Goal: Information Seeking & Learning: Learn about a topic

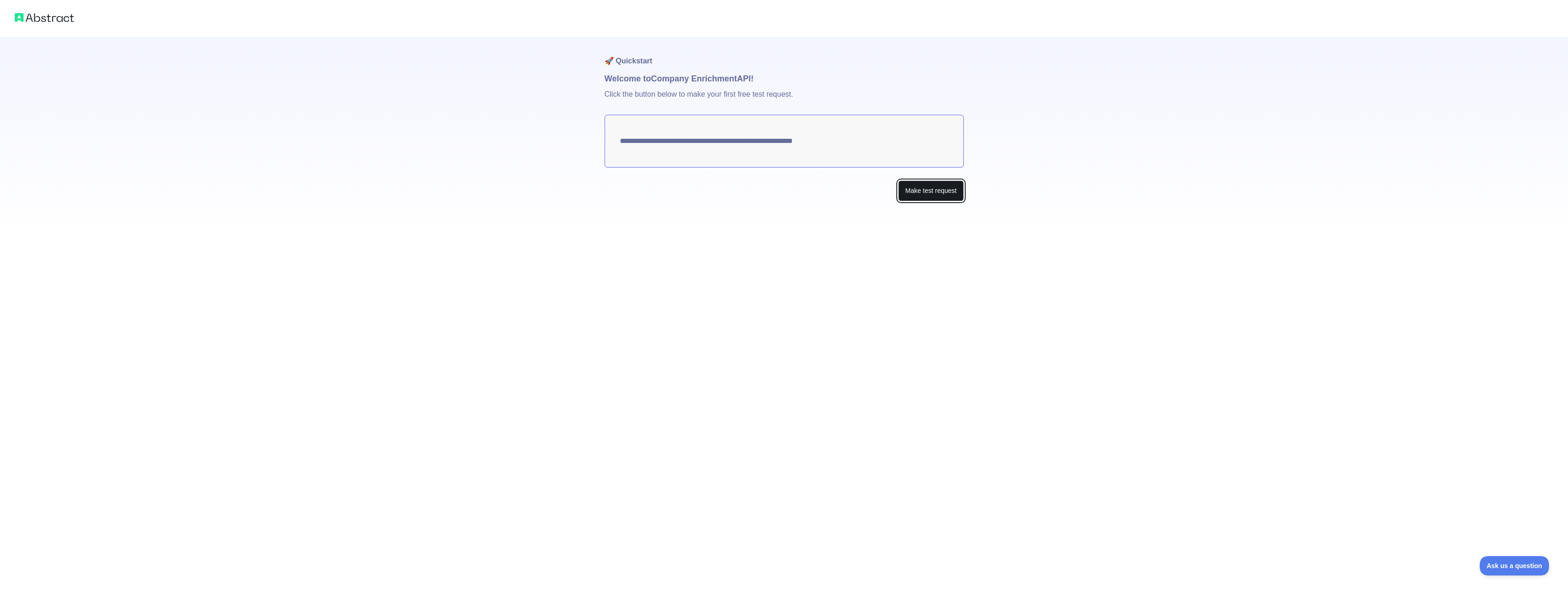
click at [930, 190] on button "Make test request" at bounding box center [931, 191] width 65 height 21
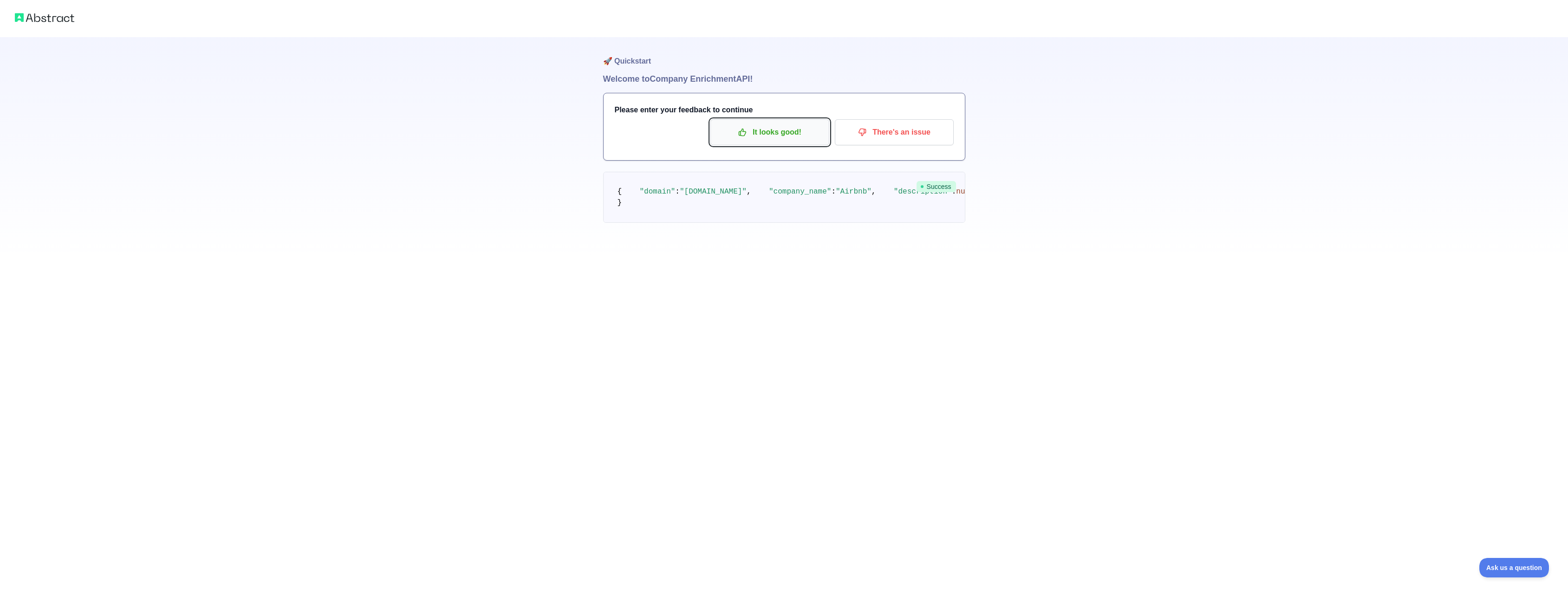
click at [763, 128] on p "It looks good!" at bounding box center [770, 132] width 105 height 16
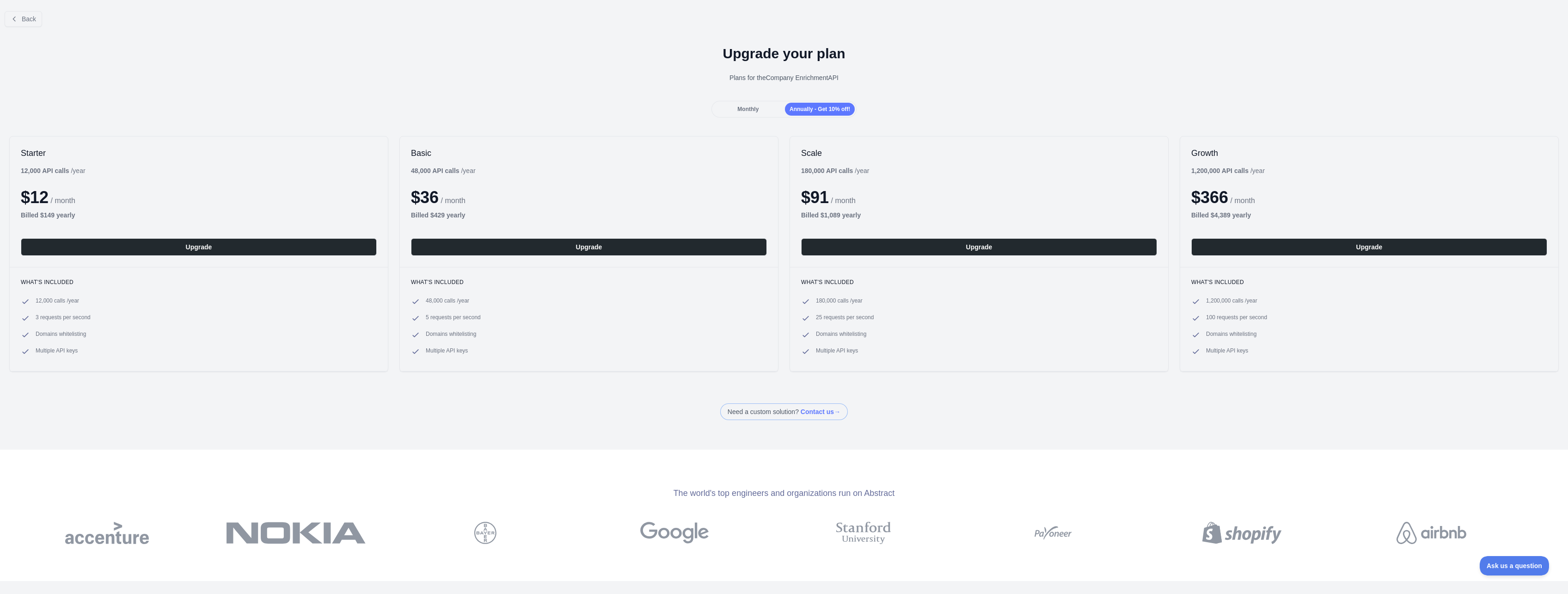
click at [763, 108] on div "Monthly" at bounding box center [748, 109] width 70 height 13
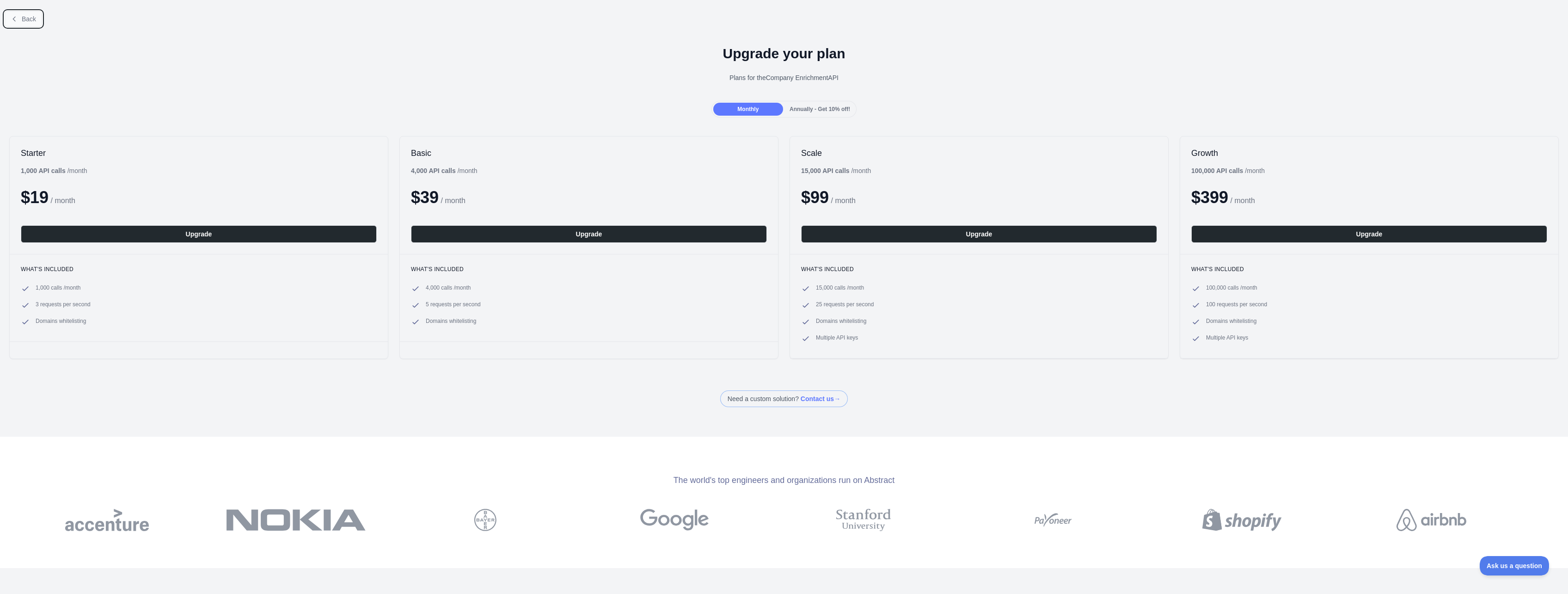
click at [30, 22] on span "Back" at bounding box center [28, 19] width 14 height 7
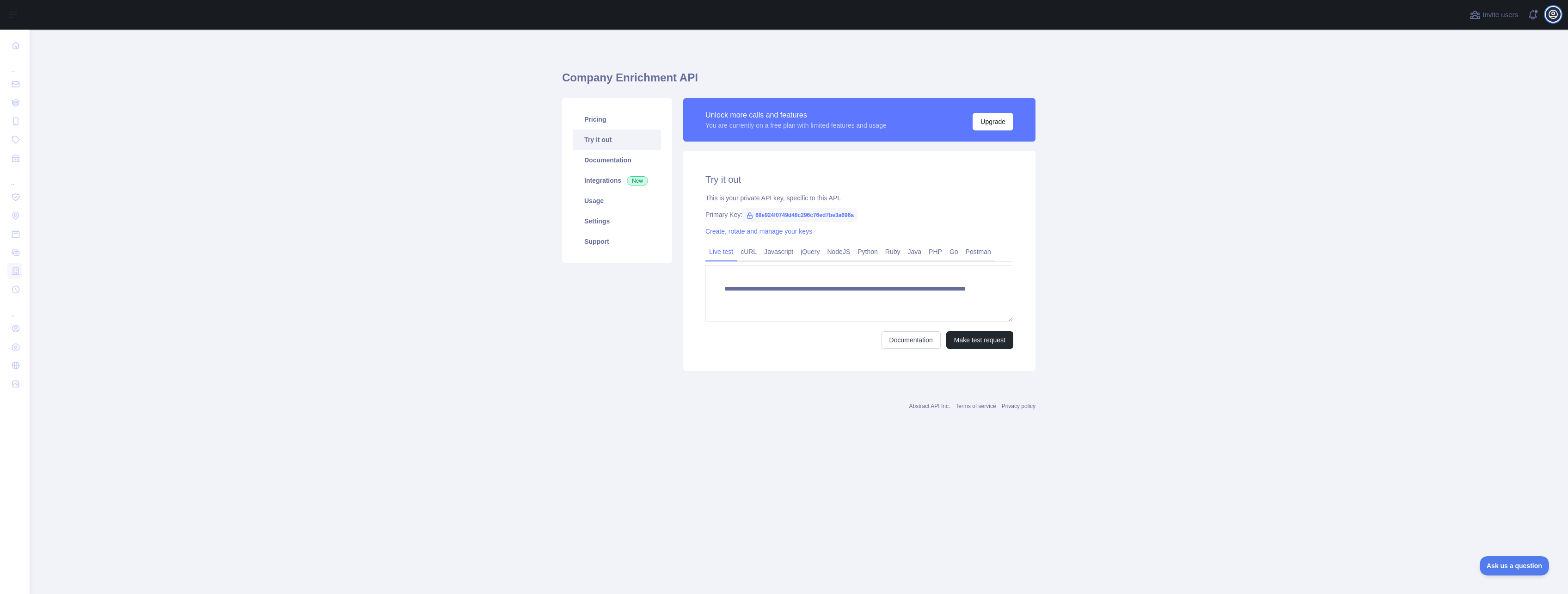
click at [1555, 17] on icon "button" at bounding box center [1553, 14] width 8 height 8
click at [1484, 100] on button "Billing" at bounding box center [1508, 100] width 104 height 17
drag, startPoint x: 840, startPoint y: 196, endPoint x: 803, endPoint y: 202, distance: 37.5
click at [803, 202] on div "This is your private API key, specific to this API." at bounding box center [859, 198] width 308 height 9
drag, startPoint x: 803, startPoint y: 202, endPoint x: 915, endPoint y: 201, distance: 112.0
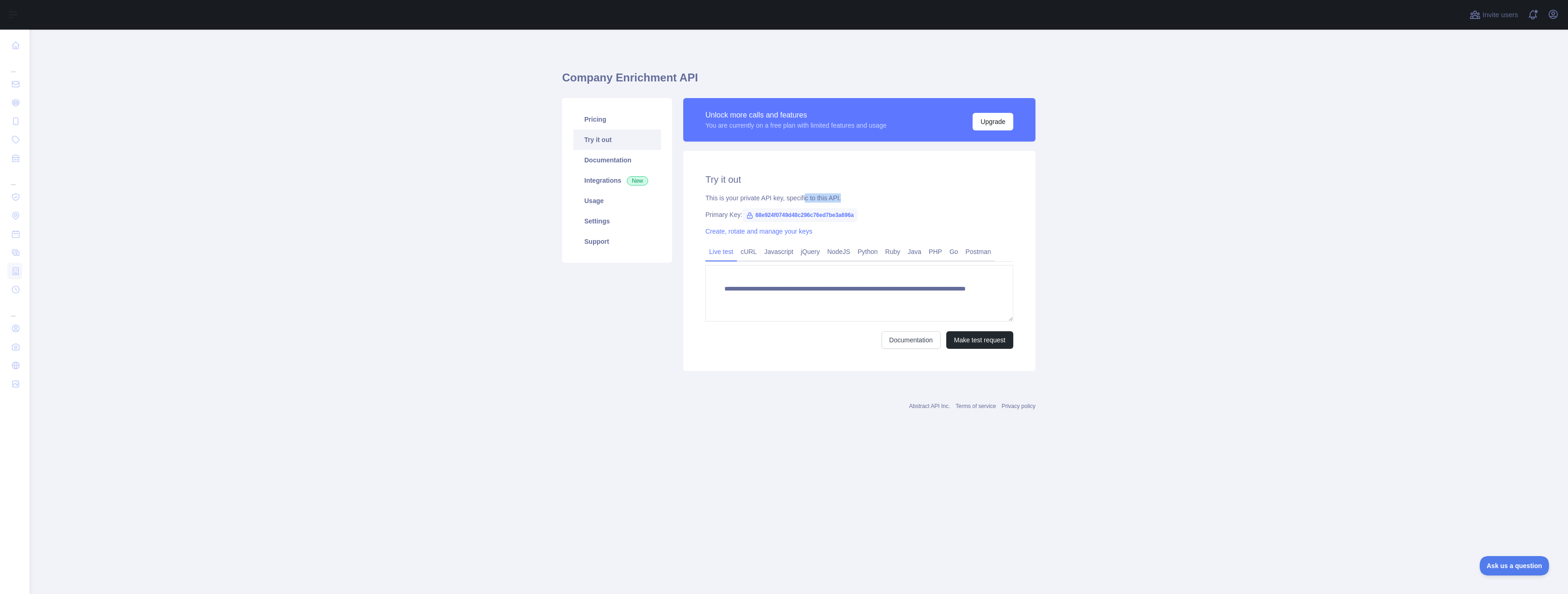
click at [915, 201] on div "This is your private API key, specific to this API." at bounding box center [859, 198] width 308 height 9
click at [784, 213] on span "68e924f0749d48c296c76ed7be3a696a" at bounding box center [799, 214] width 115 height 14
click at [795, 216] on span "68e924f0749d48c296c76ed7be3a696a" at bounding box center [799, 214] width 115 height 14
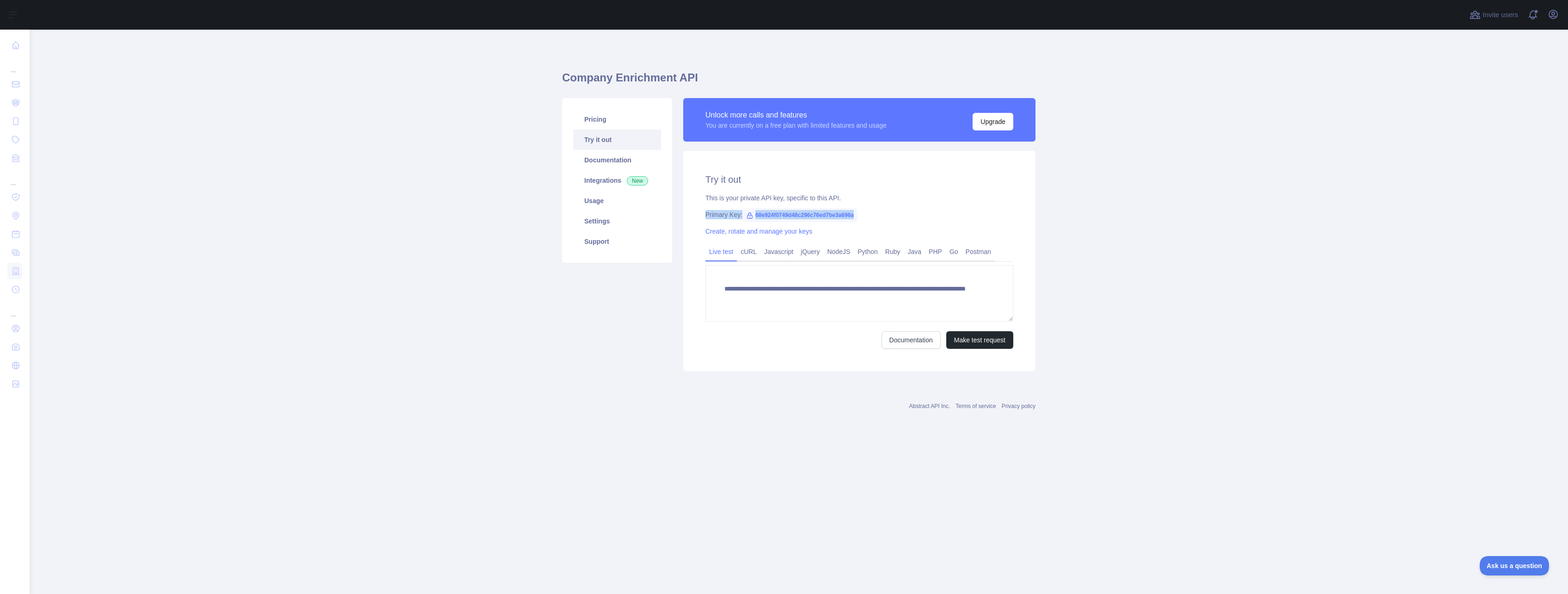
click at [796, 216] on span "68e924f0749d48c296c76ed7be3a696a" at bounding box center [799, 214] width 115 height 14
click at [819, 216] on span "68e924f0749d48c296c76ed7be3a696a" at bounding box center [799, 214] width 115 height 14
click at [839, 217] on span "68e924f0749d48c296c76ed7be3a696a" at bounding box center [799, 214] width 115 height 14
copy span "68e924f0749d48c296c76ed7be3a696a"
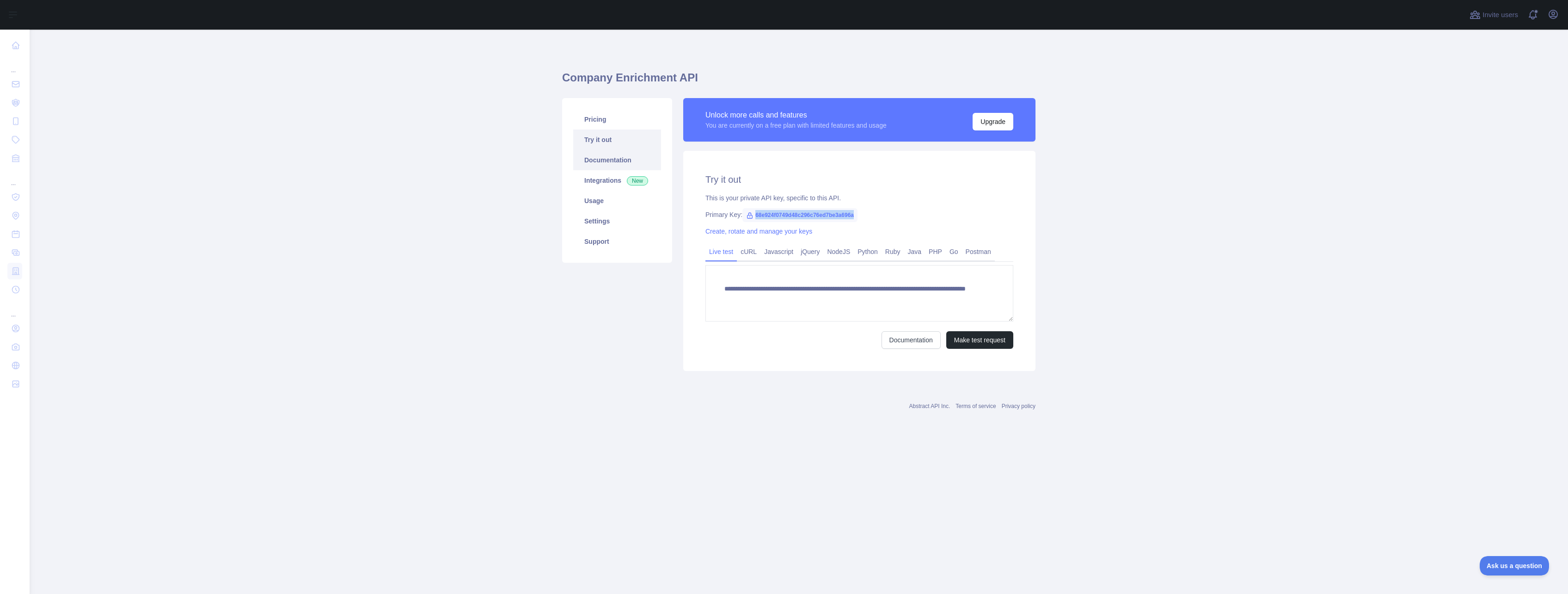
click at [608, 155] on link "Documentation" at bounding box center [617, 160] width 88 height 21
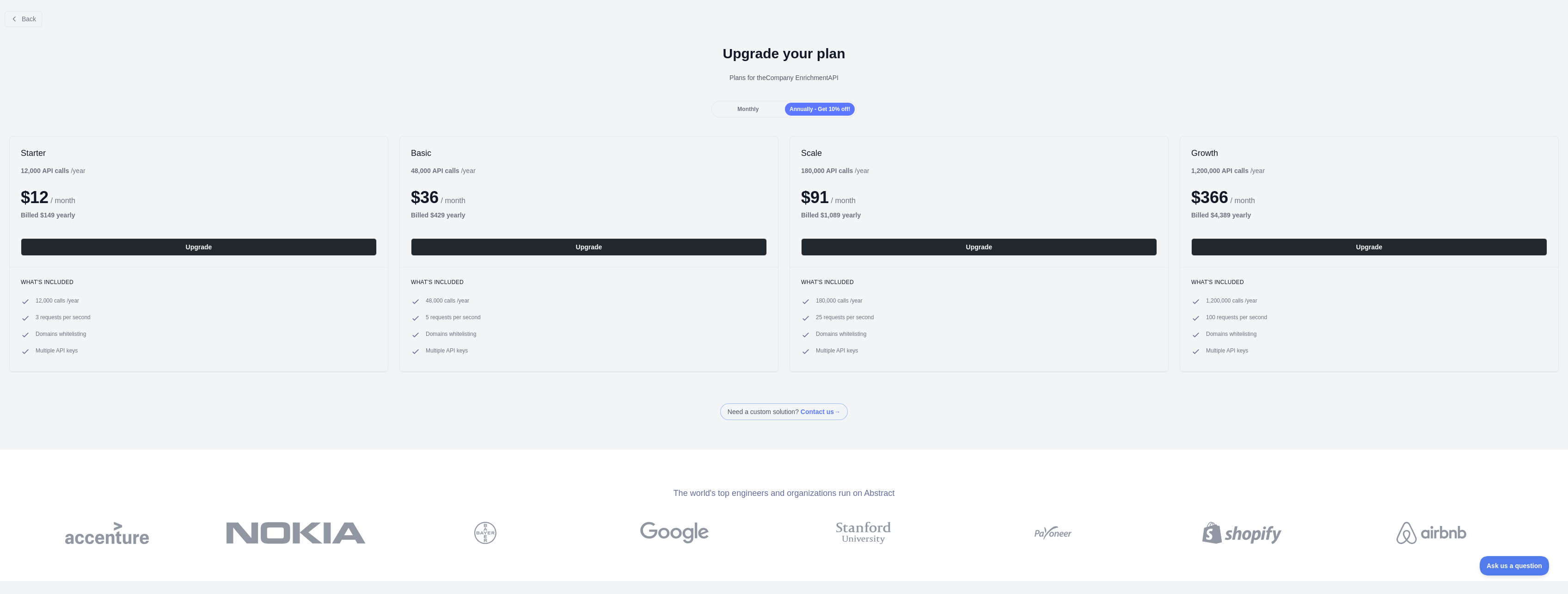
click at [755, 105] on div "Monthly" at bounding box center [748, 109] width 70 height 13
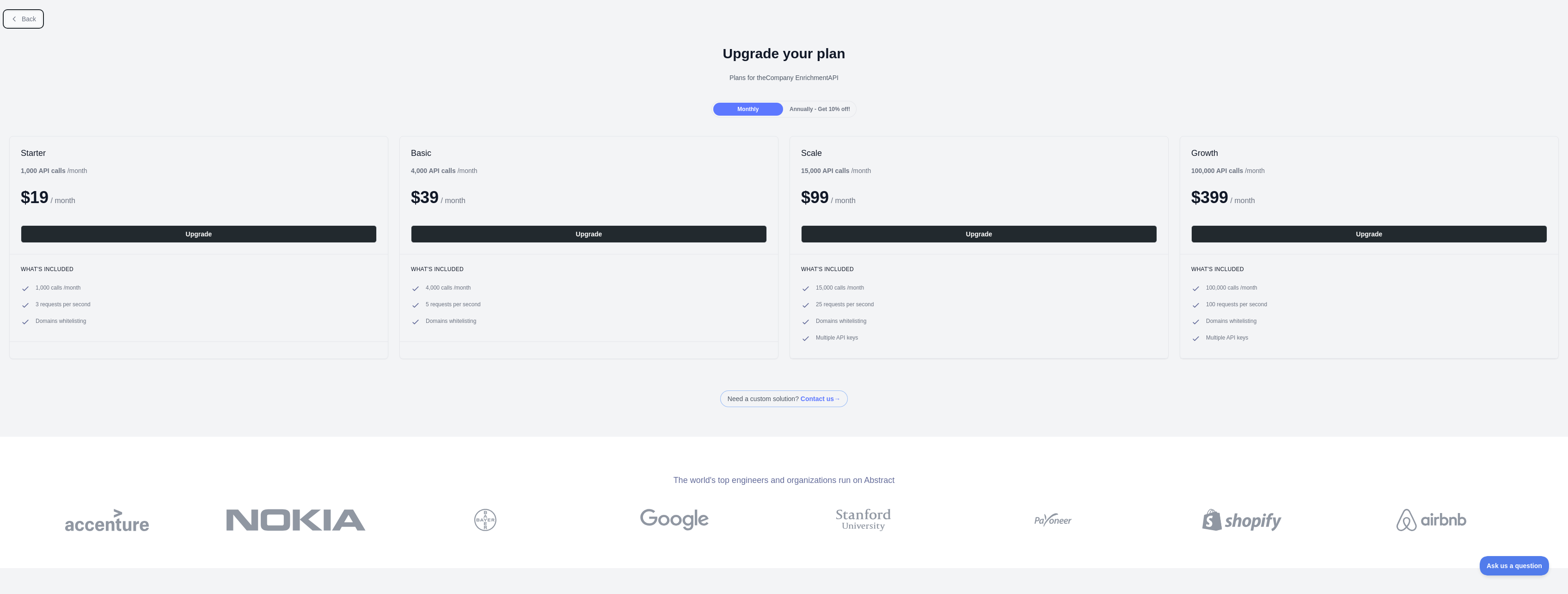
click at [22, 21] on span "Back" at bounding box center [28, 19] width 14 height 7
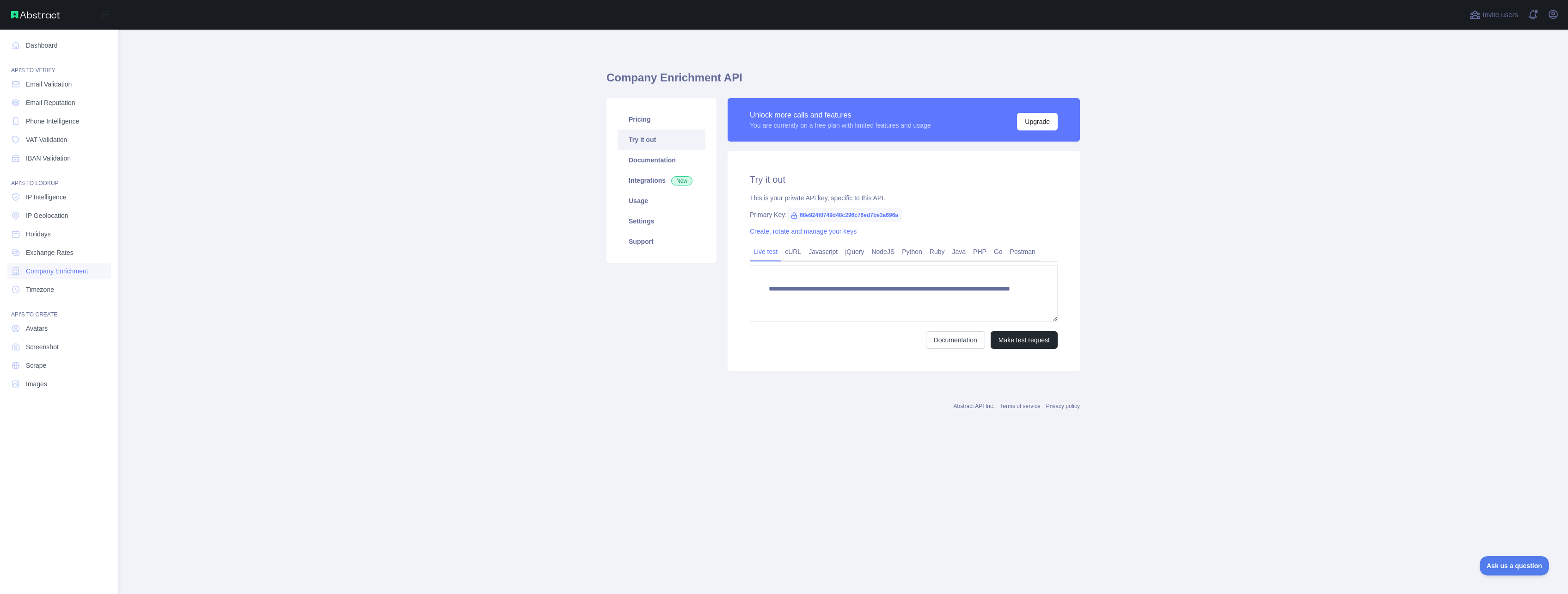
click at [35, 15] on img at bounding box center [36, 15] width 49 height 7
click at [41, 49] on link "Dashboard" at bounding box center [59, 46] width 104 height 17
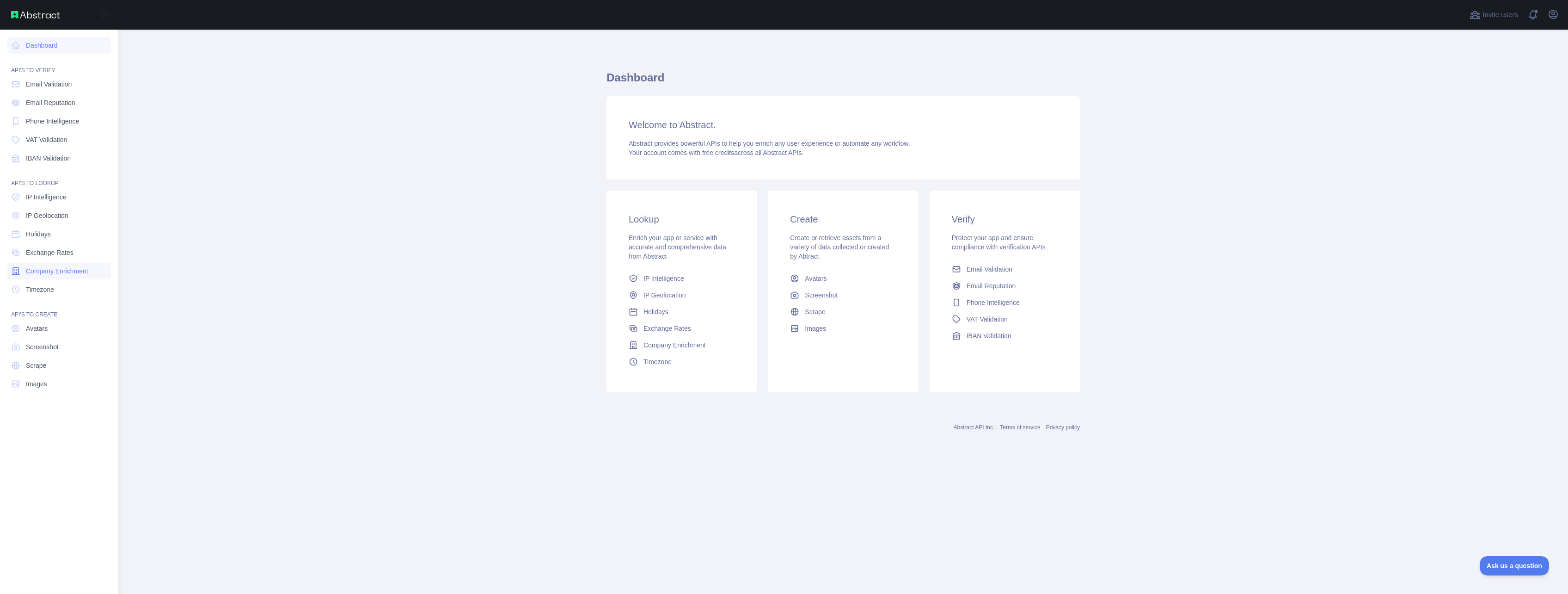
click at [72, 272] on span "Company Enrichment" at bounding box center [57, 271] width 63 height 9
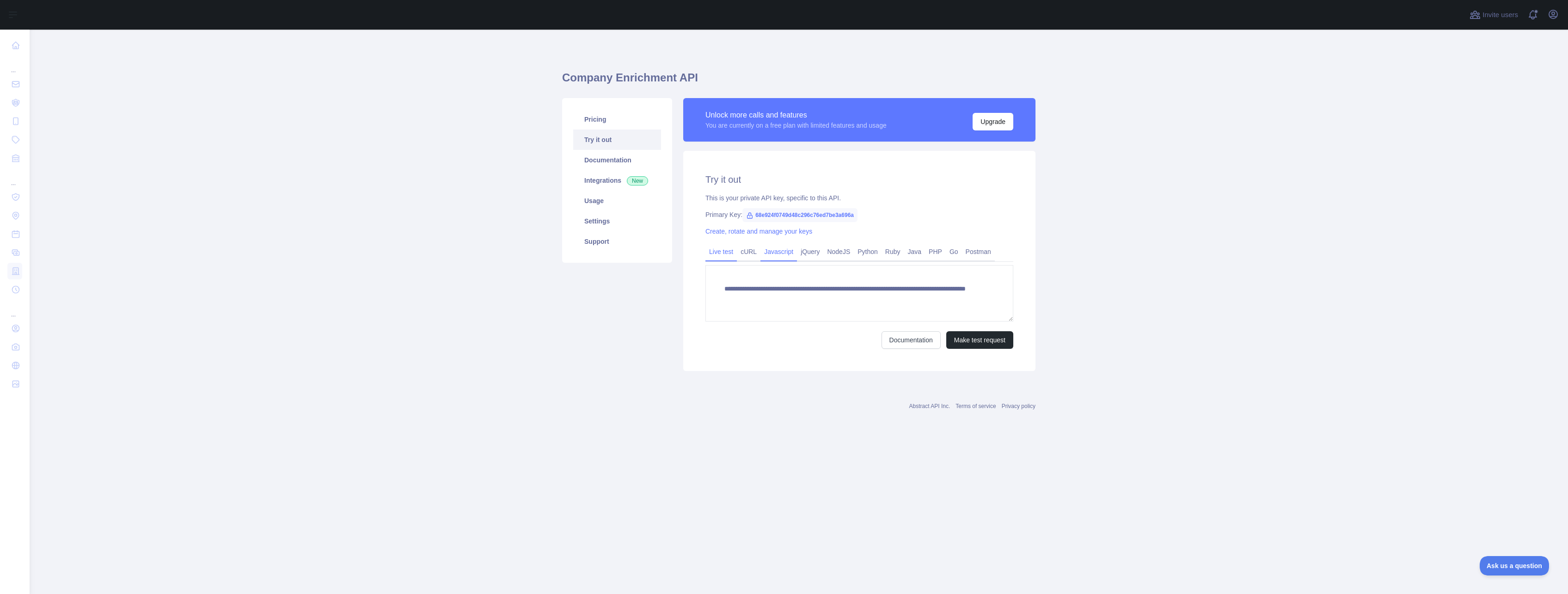
click at [782, 254] on link "Javascript" at bounding box center [778, 252] width 36 height 15
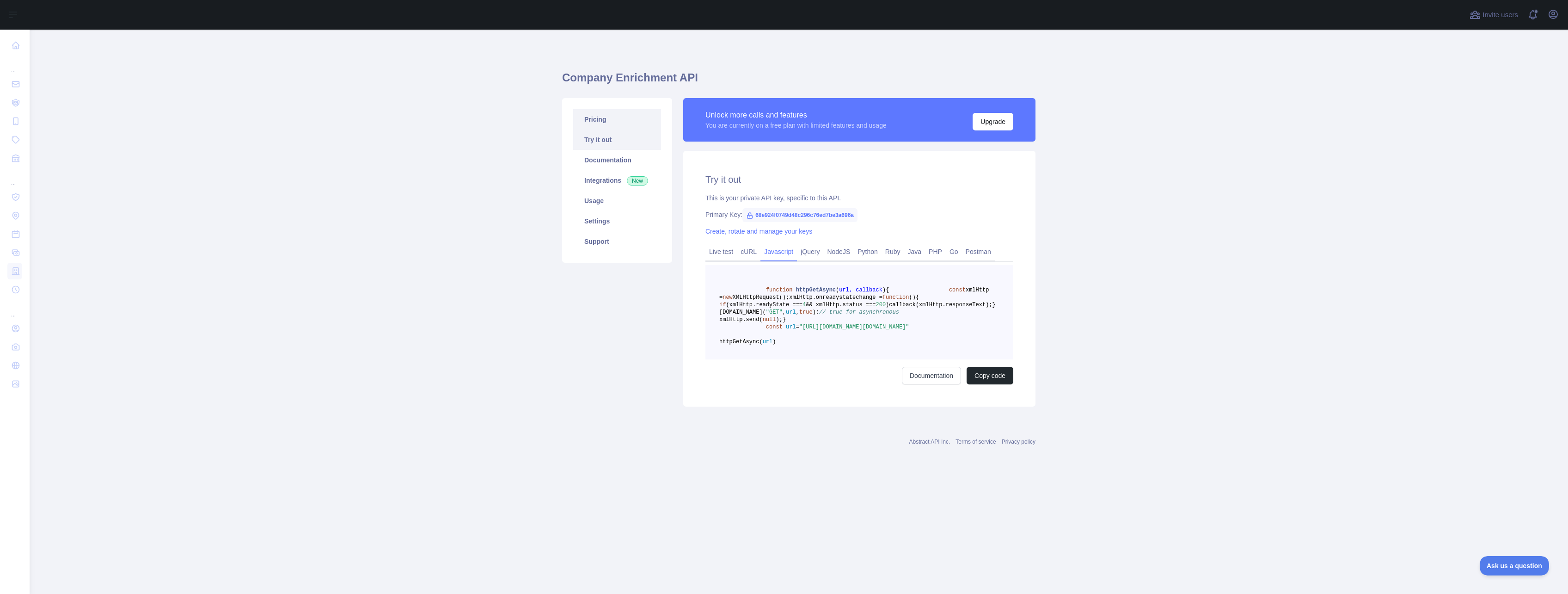
click at [611, 122] on link "Pricing" at bounding box center [617, 120] width 88 height 21
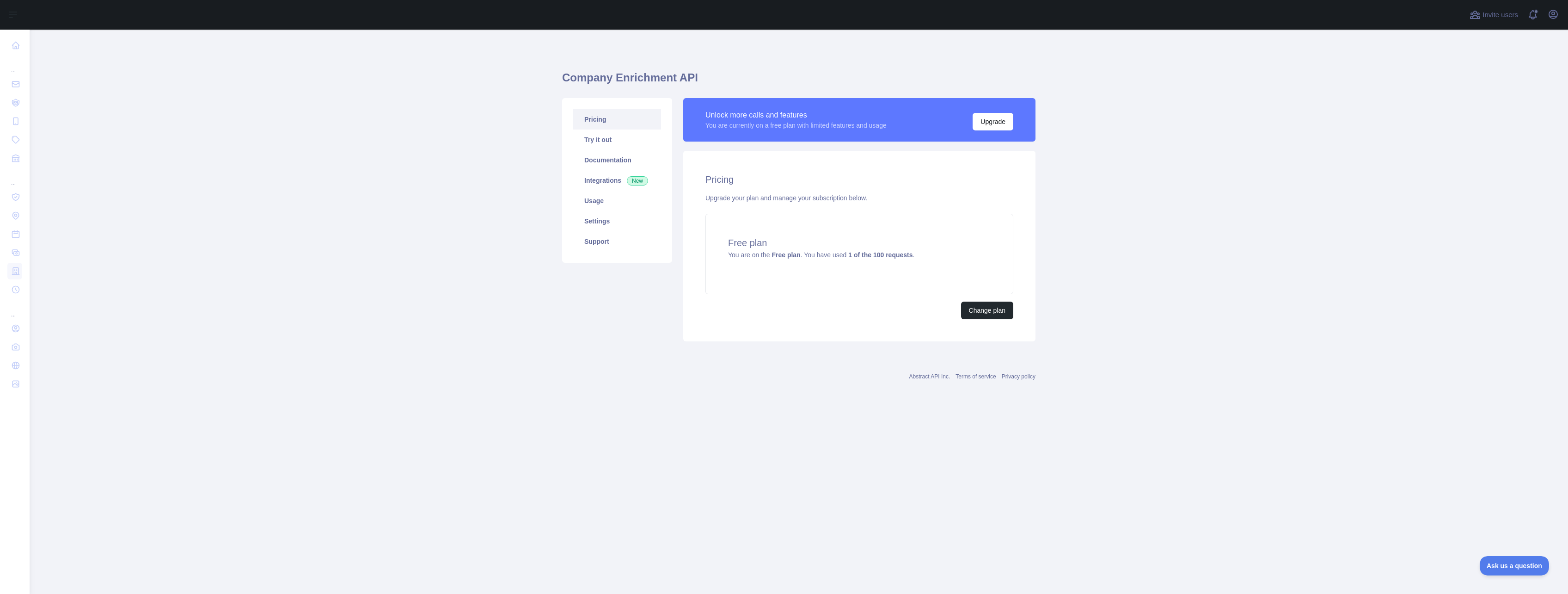
click at [477, 337] on main "Company Enrichment API Pricing Try it out Documentation Integrations New Usage …" at bounding box center [798, 311] width 1538 height 564
click at [1163, 239] on main "Company Enrichment API Pricing Try it out Documentation Integrations New Usage …" at bounding box center [798, 311] width 1538 height 564
click at [634, 158] on link "Documentation" at bounding box center [617, 160] width 88 height 21
